Goal: Information Seeking & Learning: Learn about a topic

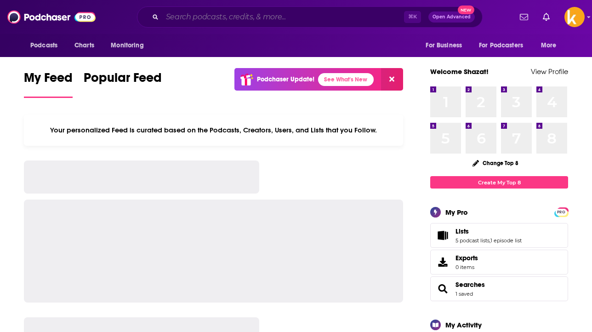
click at [209, 17] on input "Search podcasts, credits, & more..." at bounding box center [283, 17] width 242 height 15
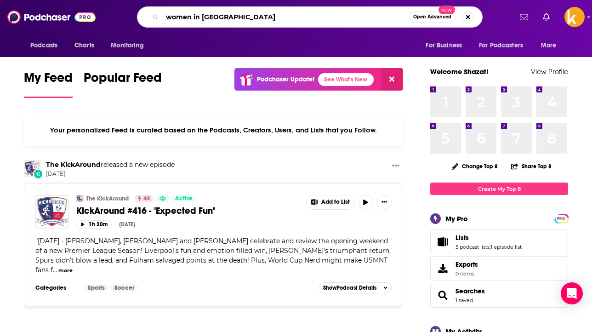
type input "women in [GEOGRAPHIC_DATA]"
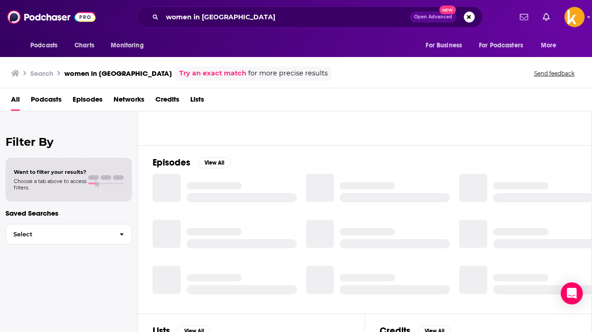
scroll to position [94, 1]
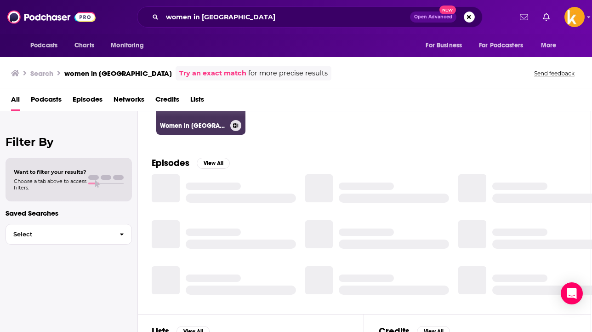
click at [202, 126] on h3 "Women in [GEOGRAPHIC_DATA]" at bounding box center [193, 126] width 67 height 8
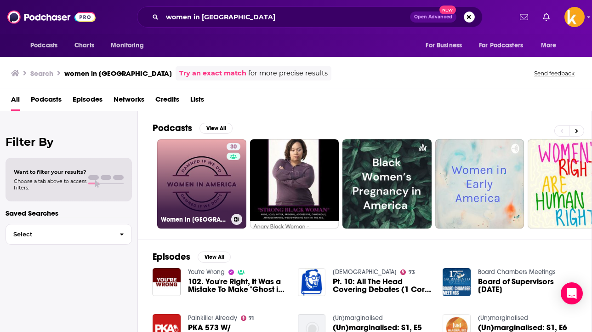
click at [193, 173] on link "30 Women in [GEOGRAPHIC_DATA]" at bounding box center [201, 183] width 89 height 89
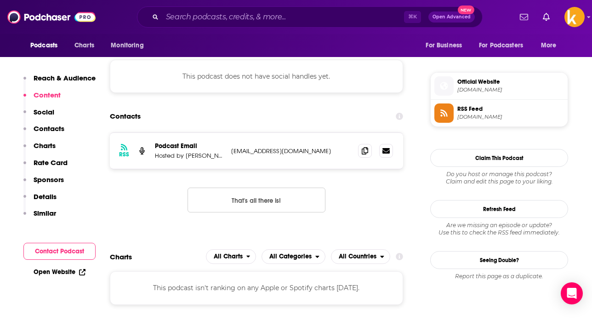
scroll to position [279, 0]
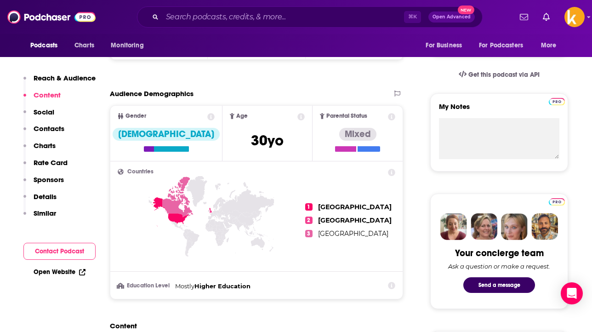
click at [59, 80] on p "Reach & Audience" at bounding box center [65, 78] width 62 height 9
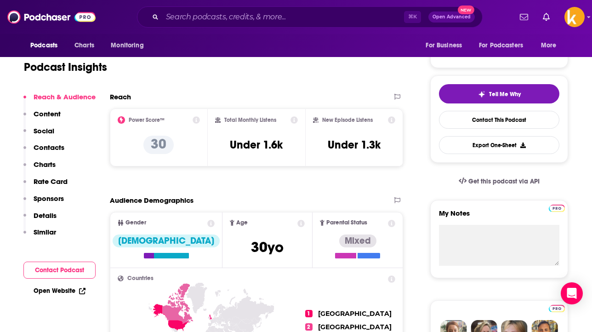
scroll to position [137, 0]
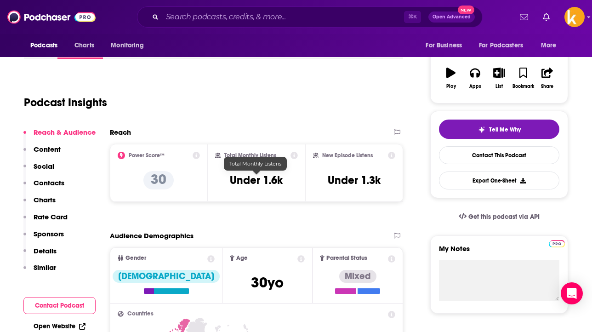
click at [264, 183] on h3 "Under 1.6k" at bounding box center [256, 180] width 53 height 14
